Goal: Task Accomplishment & Management: Use online tool/utility

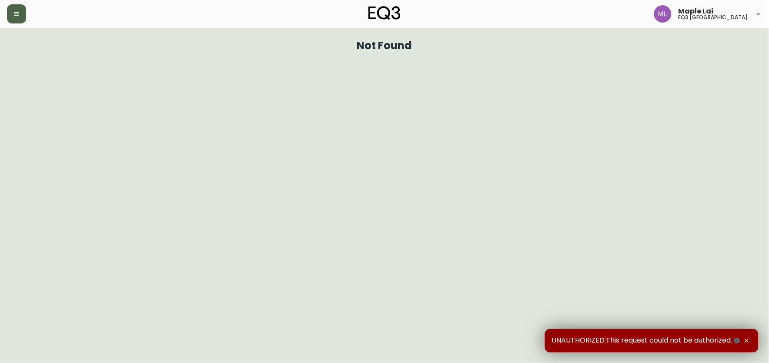
click at [20, 15] on button "button" at bounding box center [16, 13] width 19 height 19
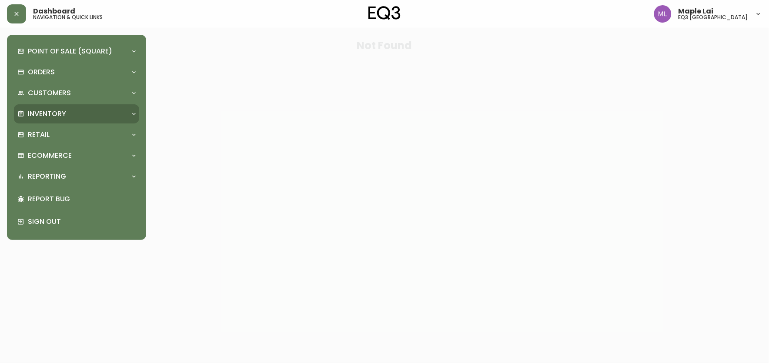
click at [40, 106] on div "Inventory" at bounding box center [76, 113] width 125 height 19
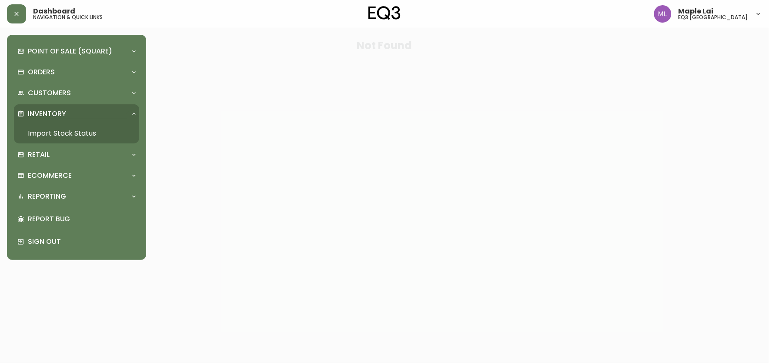
click at [51, 135] on link "Import Stock Status" at bounding box center [76, 133] width 125 height 20
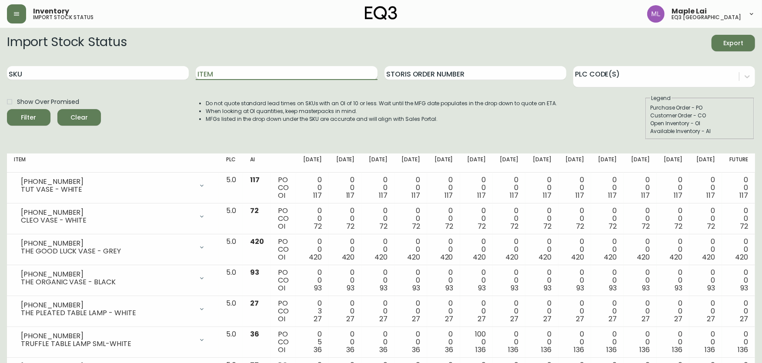
click at [238, 70] on input "Item" at bounding box center [287, 73] width 182 height 14
click at [7, 109] on button "Filter" at bounding box center [28, 117] width 43 height 17
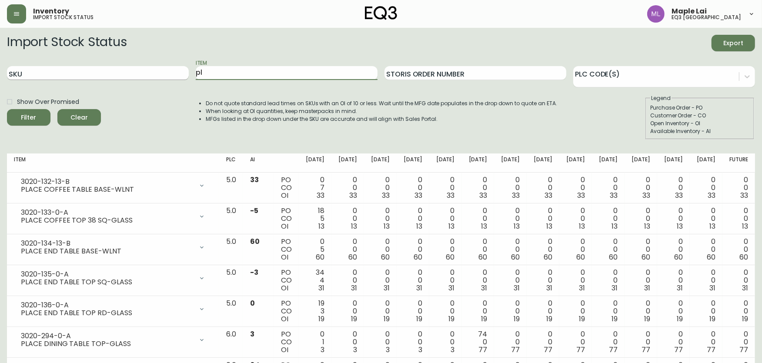
type input "p"
click at [164, 73] on input "SKU" at bounding box center [98, 73] width 182 height 14
paste input "3020-132-13-B"
click at [7, 109] on button "Filter" at bounding box center [28, 117] width 43 height 17
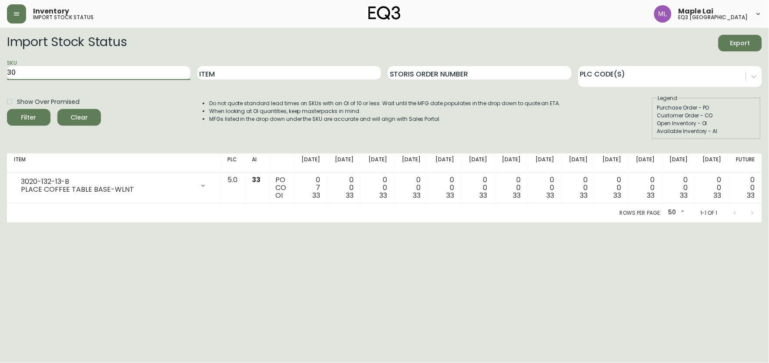
type input "3"
paste input "3020-133-0-A"
type input "3020-133-0-A"
click at [7, 109] on button "Filter" at bounding box center [28, 117] width 43 height 17
